Goal: Task Accomplishment & Management: Manage account settings

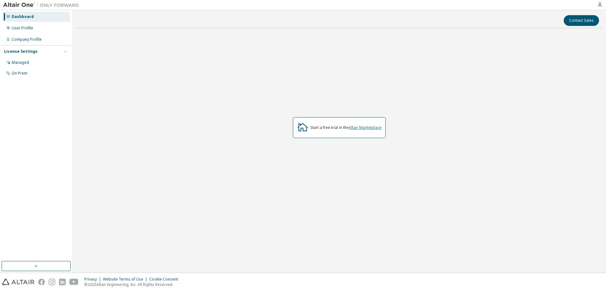
click at [355, 127] on link "Altair Marketplace" at bounding box center [365, 127] width 33 height 5
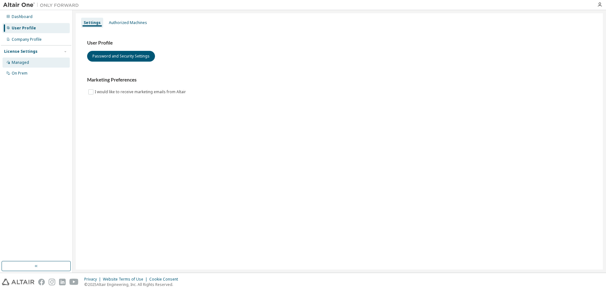
click at [29, 62] on div "Managed" at bounding box center [36, 62] width 67 height 10
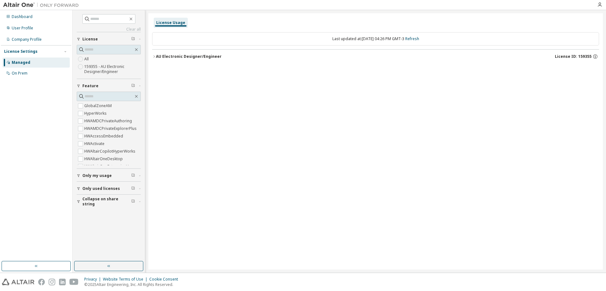
click at [112, 70] on label "159355 - AU Electronic Designer/Engineer" at bounding box center [112, 69] width 56 height 13
drag, startPoint x: 194, startPoint y: 59, endPoint x: 183, endPoint y: 70, distance: 15.8
click at [193, 62] on button "AU Electronic Designer/Engineer License ID: 159355" at bounding box center [375, 57] width 447 height 14
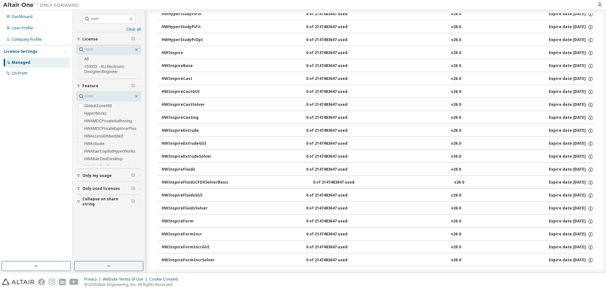
scroll to position [740, 0]
click at [591, 194] on icon "button" at bounding box center [591, 196] width 6 height 6
click at [117, 225] on div "Clear all Collapse on share string Only used licenses Only my usage Feature Glo…" at bounding box center [109, 135] width 70 height 249
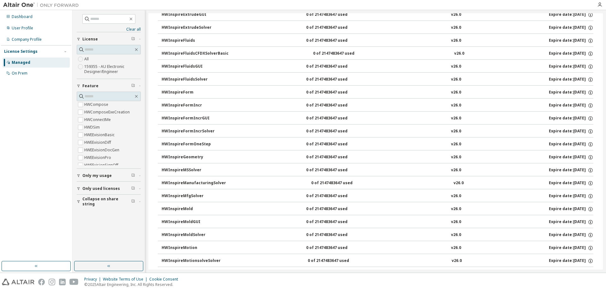
scroll to position [0, 0]
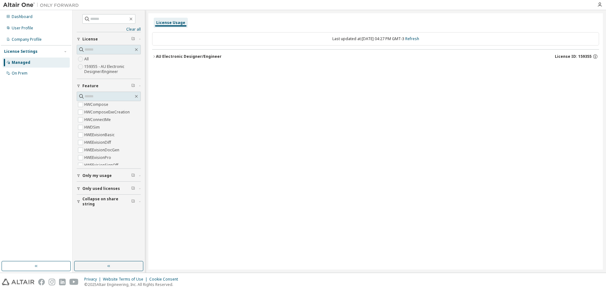
click at [185, 57] on div "AU Electronic Designer/Engineer" at bounding box center [189, 56] width 66 height 5
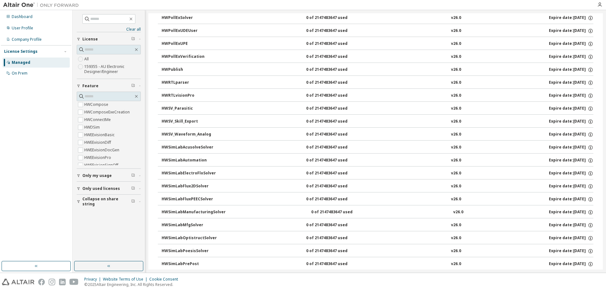
scroll to position [1538, 0]
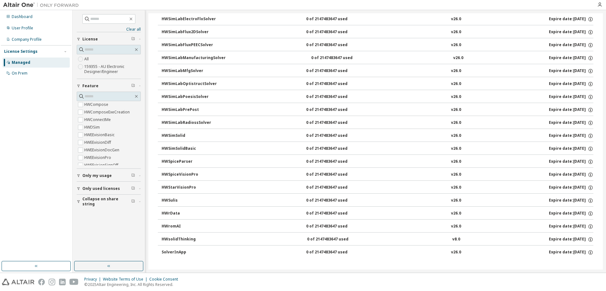
click at [92, 189] on span "Only used licenses" at bounding box center [101, 188] width 38 height 5
click at [87, 175] on span "Only my usage" at bounding box center [96, 175] width 29 height 5
click at [26, 43] on div "Company Profile" at bounding box center [36, 39] width 67 height 10
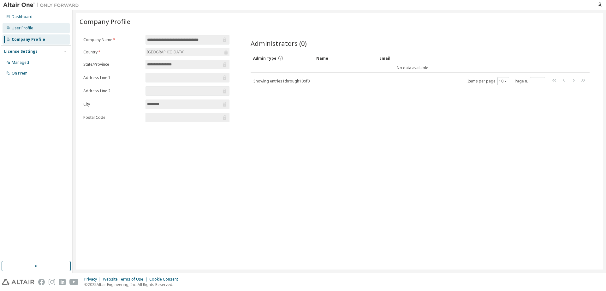
click at [20, 30] on div "User Profile" at bounding box center [22, 28] width 21 height 5
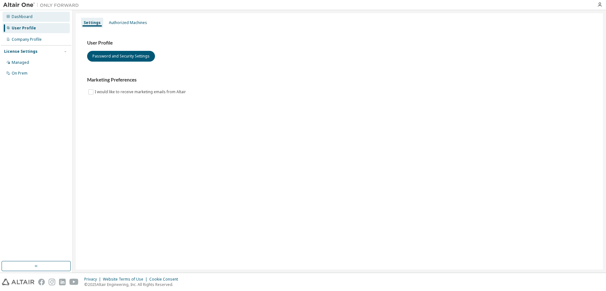
click at [13, 13] on div "Dashboard" at bounding box center [36, 17] width 67 height 10
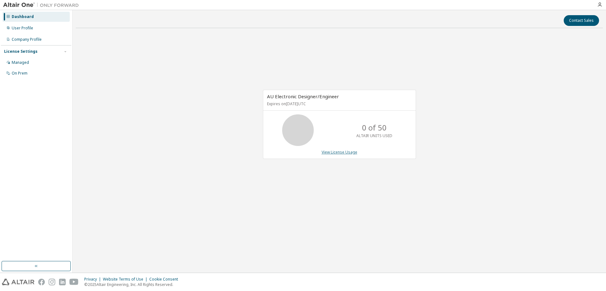
click at [337, 154] on link "View License Usage" at bounding box center [340, 151] width 36 height 5
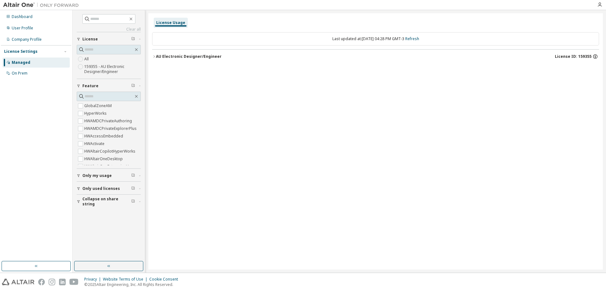
click at [594, 57] on icon "button" at bounding box center [595, 57] width 6 height 6
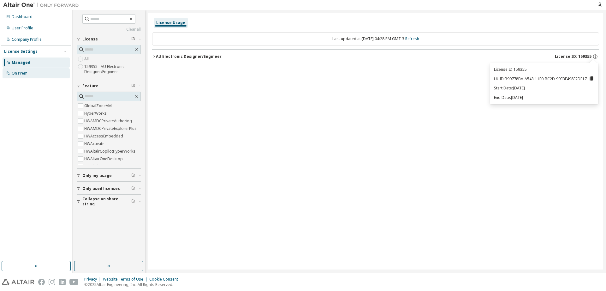
click at [26, 73] on div "On Prem" at bounding box center [20, 73] width 16 height 5
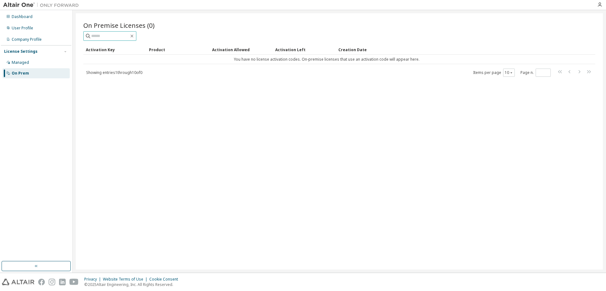
click at [111, 40] on span at bounding box center [109, 35] width 53 height 9
click at [111, 36] on input "text" at bounding box center [110, 36] width 38 height 6
type input "***"
